Goal: Task Accomplishment & Management: Use online tool/utility

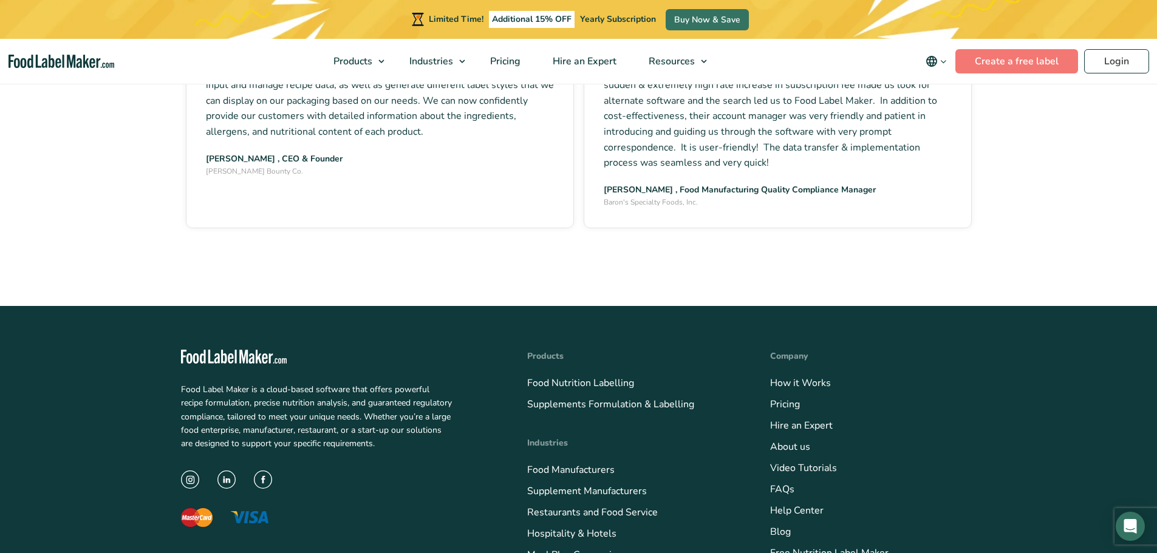
scroll to position [1822, 0]
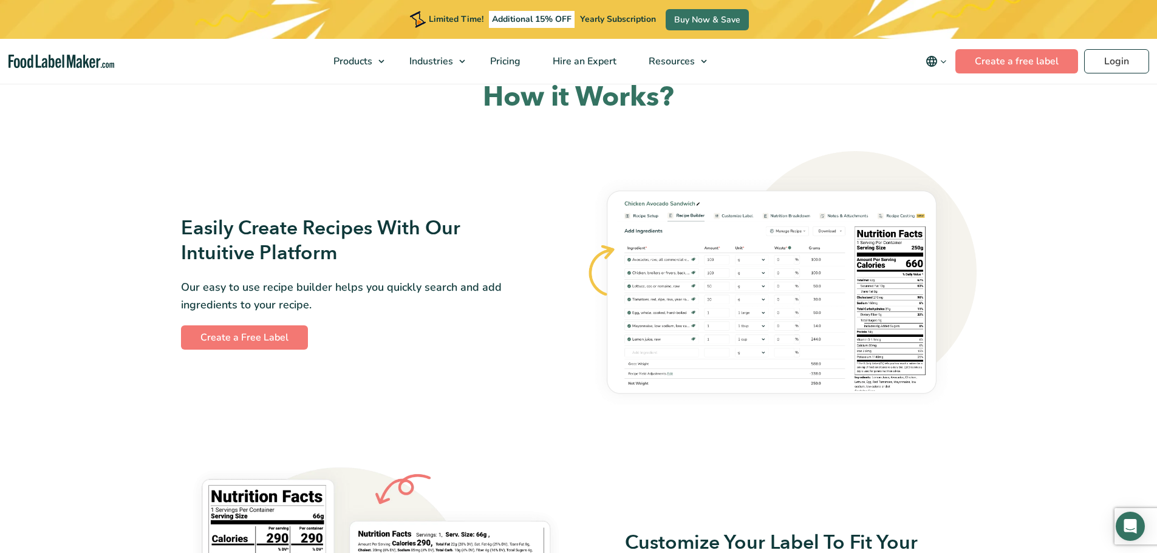
scroll to position [547, 0]
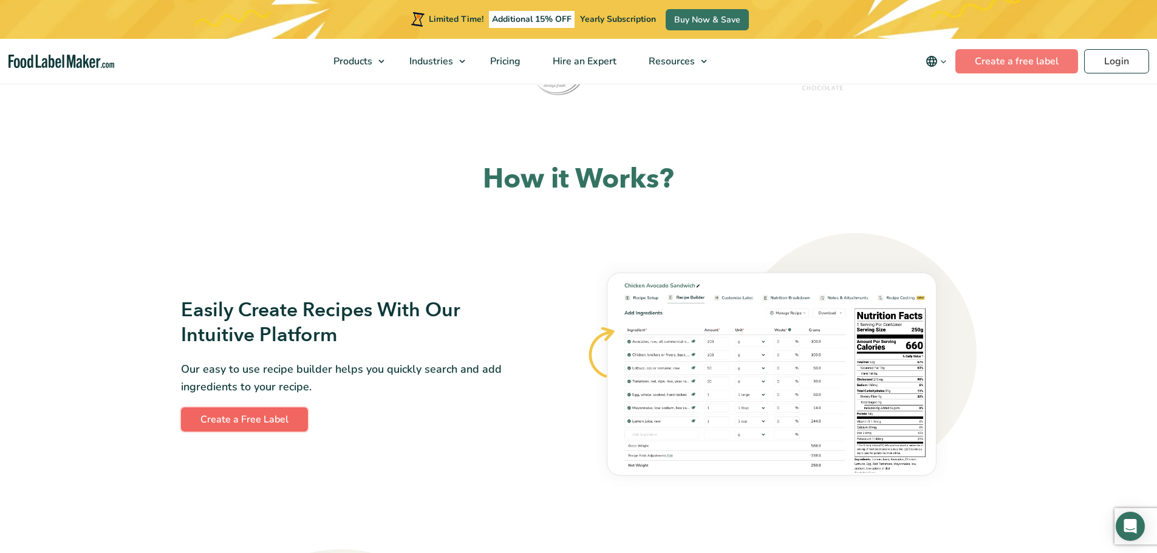
click at [267, 421] on link "Create a Free Label" at bounding box center [244, 420] width 127 height 24
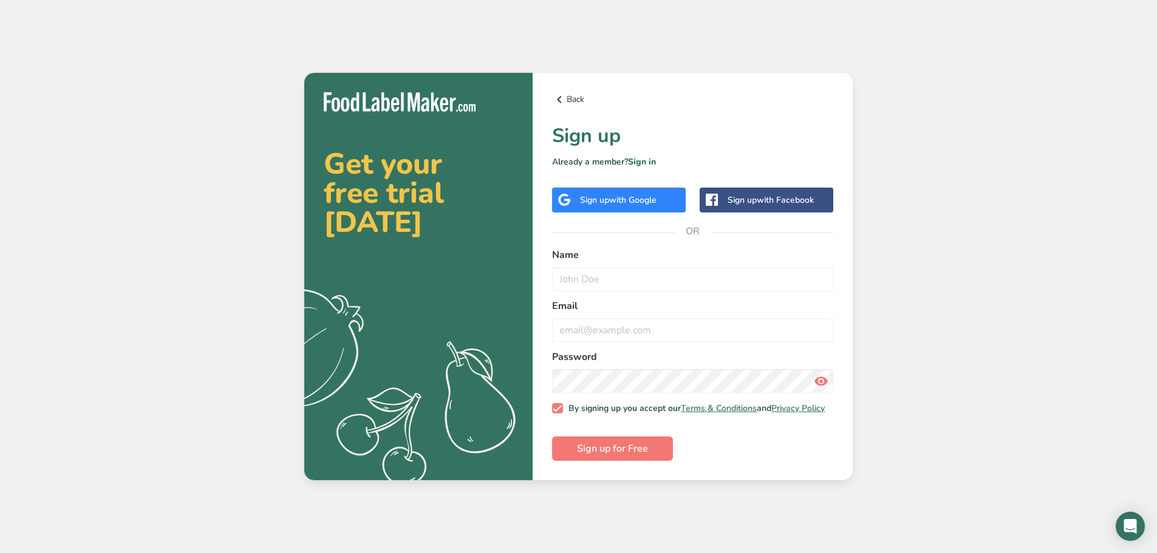
click at [566, 91] on icon at bounding box center [559, 100] width 15 height 22
